Goal: Information Seeking & Learning: Learn about a topic

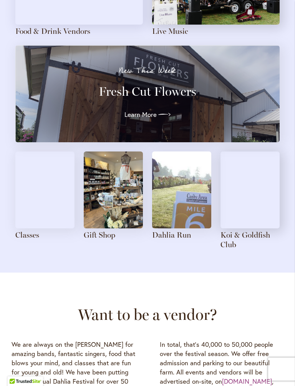
scroll to position [856, 0]
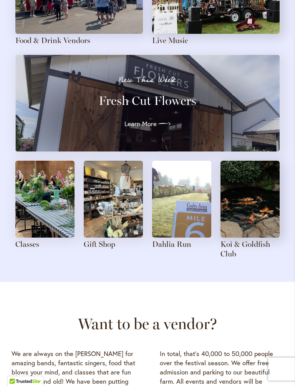
click at [55, 184] on img at bounding box center [44, 199] width 59 height 77
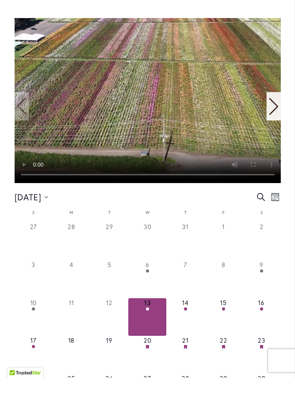
scroll to position [311, 0]
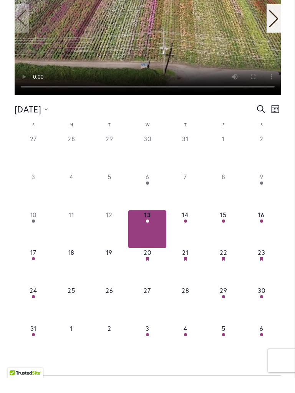
click at [193, 226] on button "1 event, 14" at bounding box center [185, 245] width 38 height 38
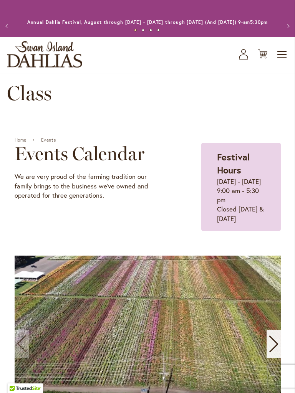
scroll to position [0, 0]
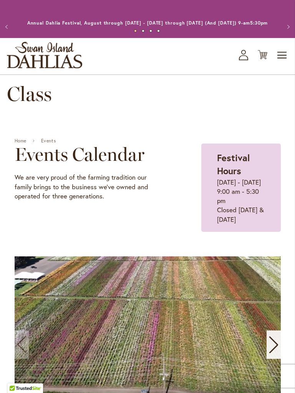
click at [286, 58] on span "Toggle Nav" at bounding box center [283, 55] width 12 height 15
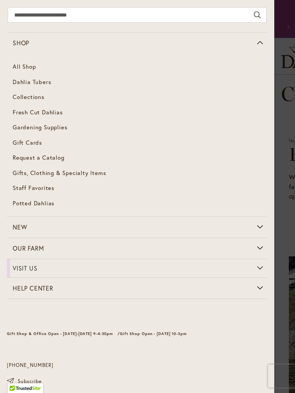
scroll to position [12, 0]
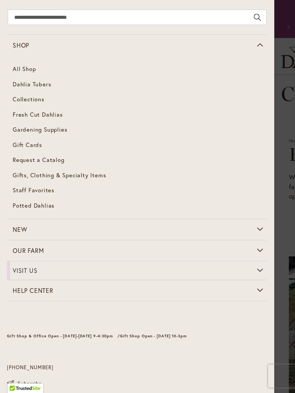
click at [17, 71] on link "All Shop" at bounding box center [137, 68] width 260 height 15
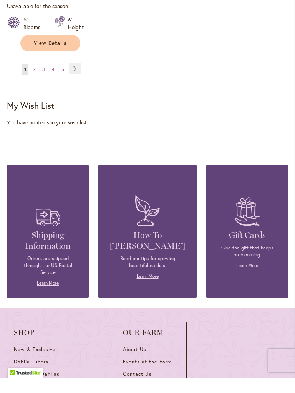
scroll to position [1077, 0]
click at [156, 289] on link "Learn More" at bounding box center [148, 292] width 22 height 6
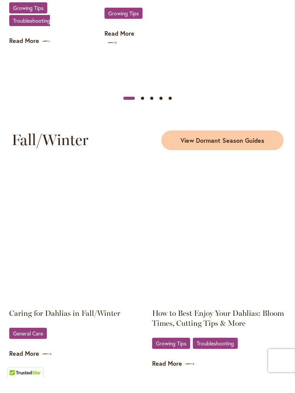
scroll to position [1050, 0]
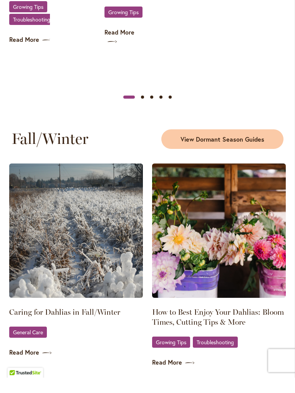
click at [53, 241] on img at bounding box center [76, 246] width 134 height 134
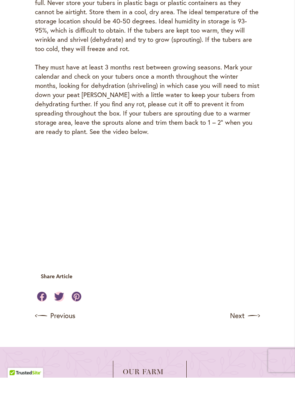
scroll to position [2343, 0]
